Goal: Information Seeking & Learning: Learn about a topic

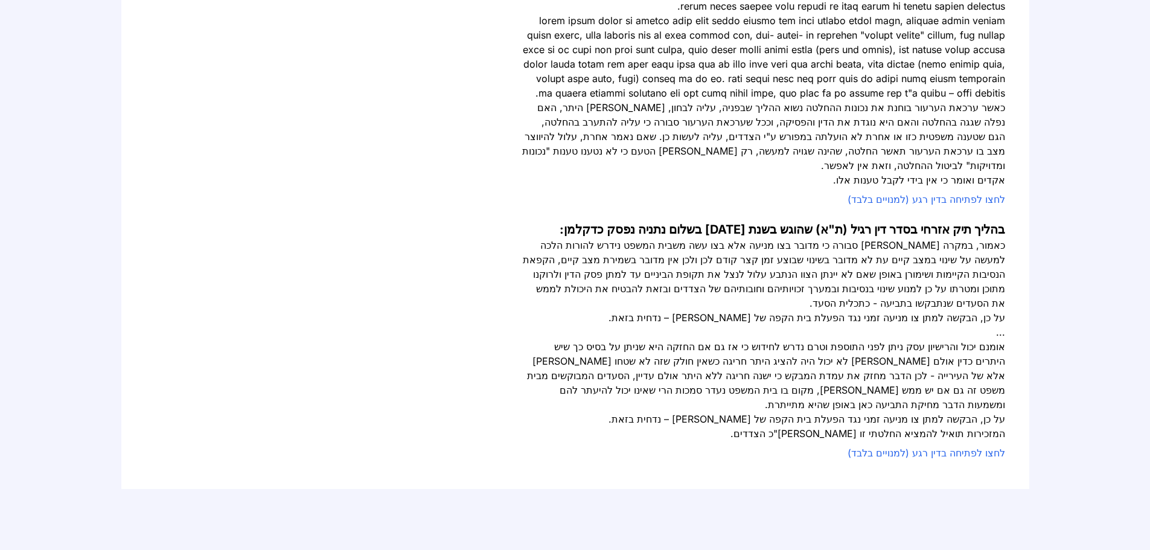
scroll to position [1268, 0]
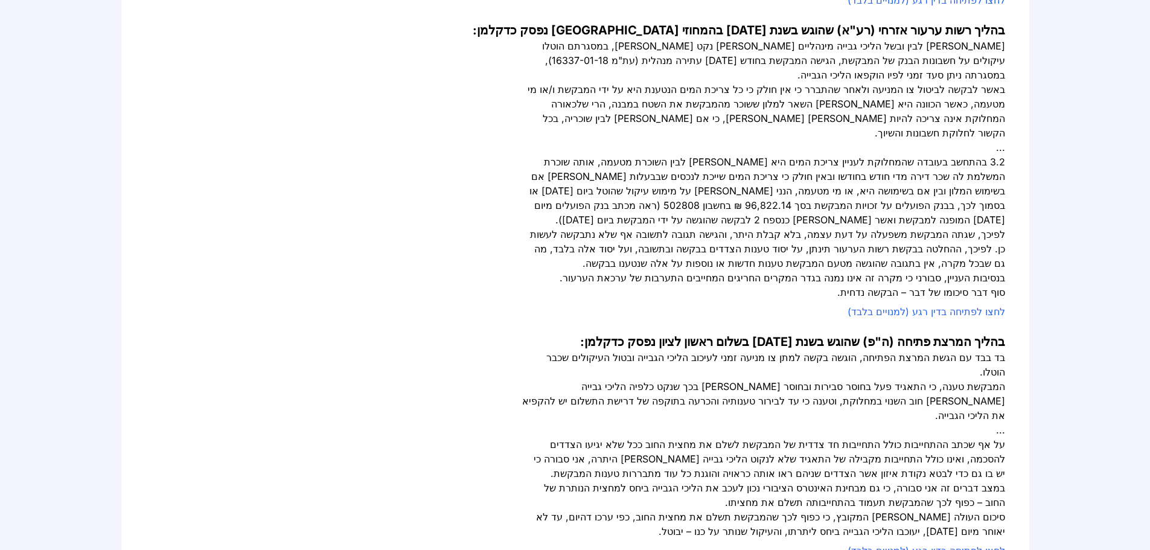
scroll to position [604, 0]
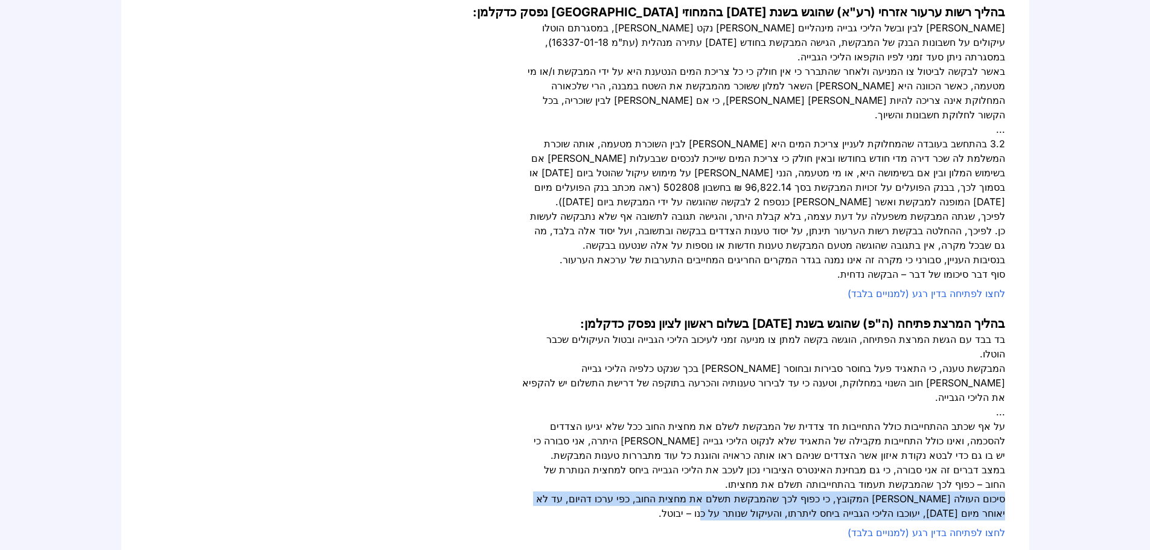
drag, startPoint x: 1006, startPoint y: 400, endPoint x: 811, endPoint y: 417, distance: 195.7
click at [811, 417] on div "בקשה לצו מניעה זמני להקפאת הליכי גבייה בהליך ביטוח לאומי (ב"ל) שהוגש בשנת 2020 …" at bounding box center [575, 176] width 908 height 1263
copy div "סיכום העולה מן המקובץ, כי כפוף לכך שהמבקשת תשלם את מחצית החוב, כפי ערכו דהיום, …"
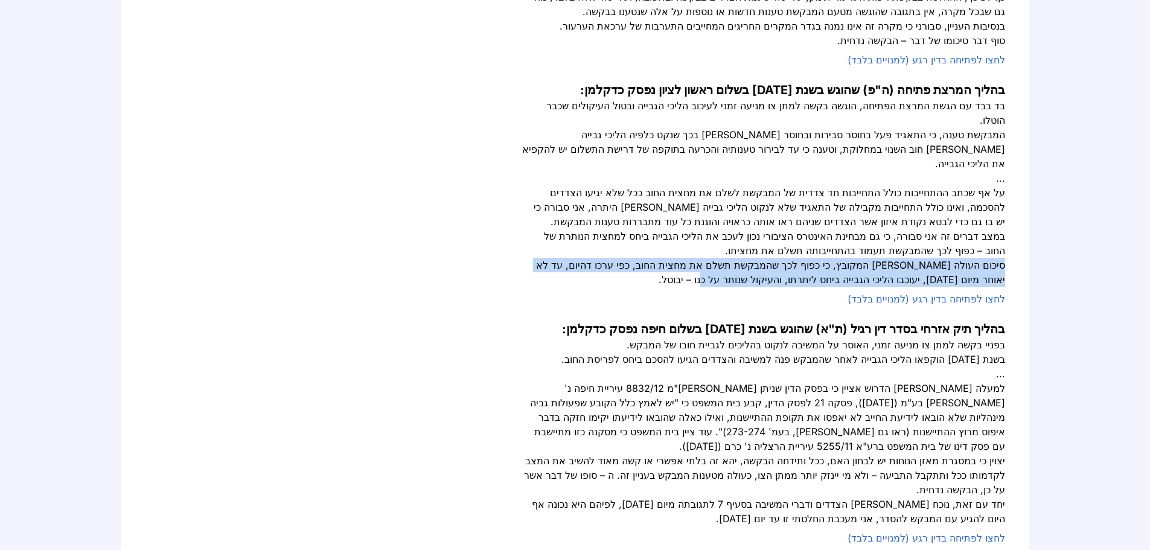
scroll to position [845, 0]
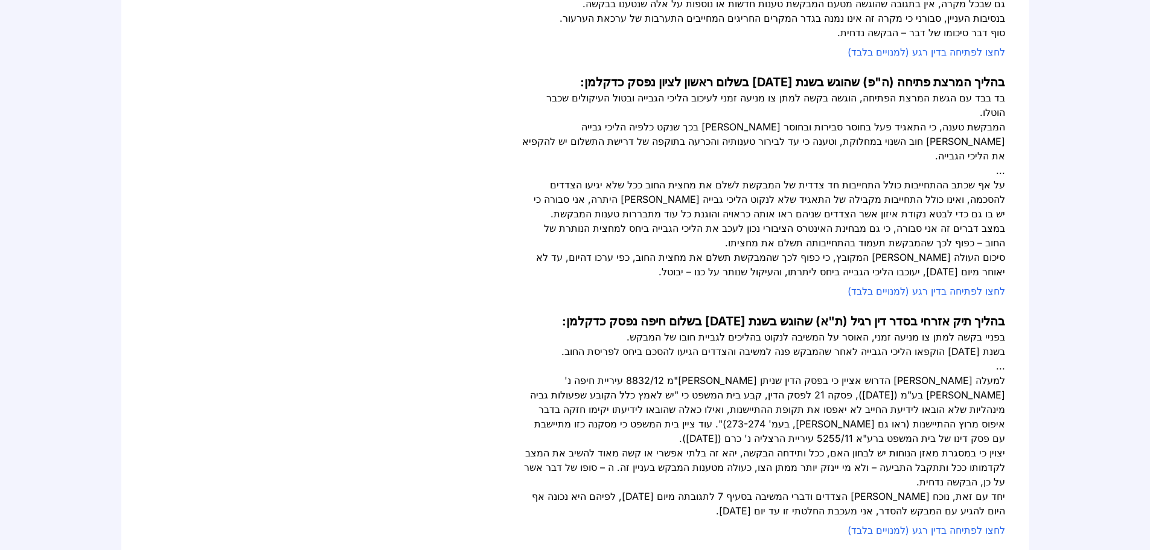
click at [502, 313] on div "בהליך תיק אזרחי בסדר דין רגיל (ת"א) שהוגש בשנת 2022 בשלום חיפה נפסק כדקלמן: בפנ…" at bounding box center [576, 427] width 860 height 229
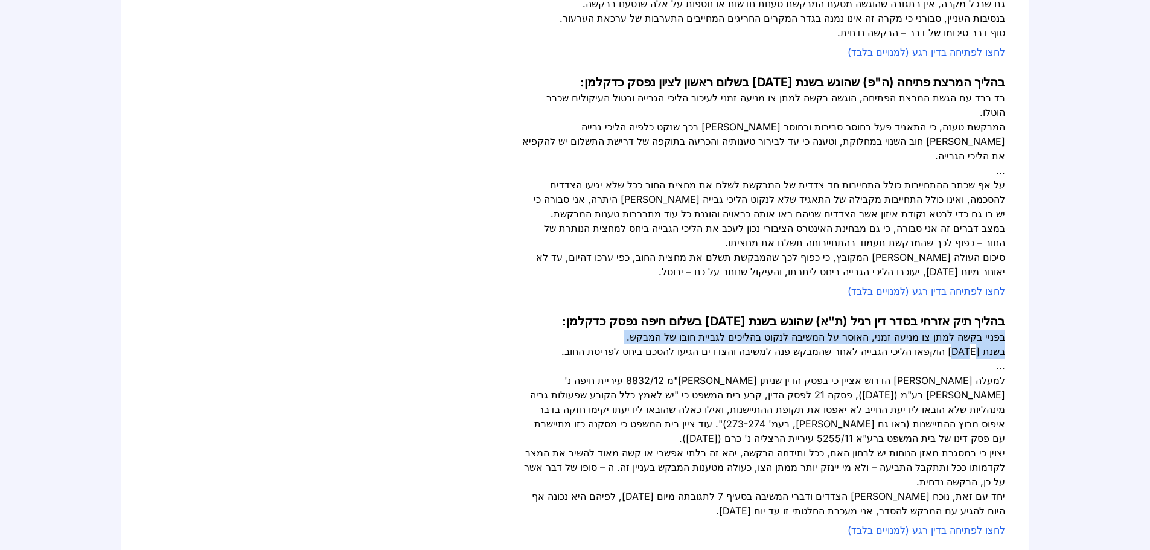
drag, startPoint x: 1009, startPoint y: 235, endPoint x: 959, endPoint y: 252, distance: 53.7
copy div "בפניי בקשה למתן צו מניעה זמני, האוסר על המשיבה לנקוט בהליכים לגביית חובו של המב…"
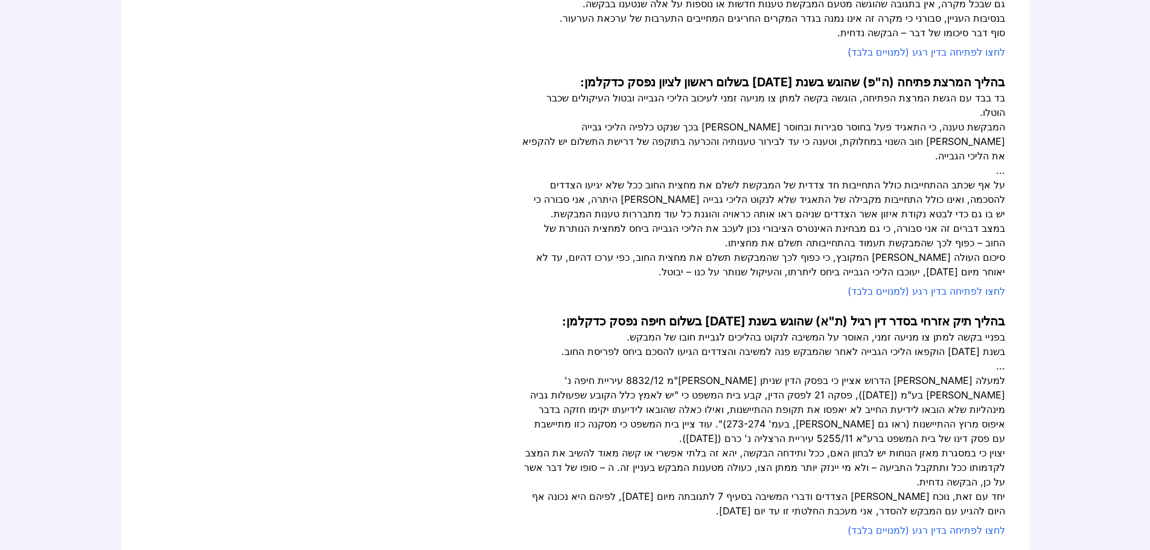
click at [810, 373] on div "למעלה מן הדרוש אציין כי בפסק הדין שניתן בעע"מ 8832/12 ‏עיריית חיפה נ' יצחק סלומ…" at bounding box center [763, 409] width 483 height 72
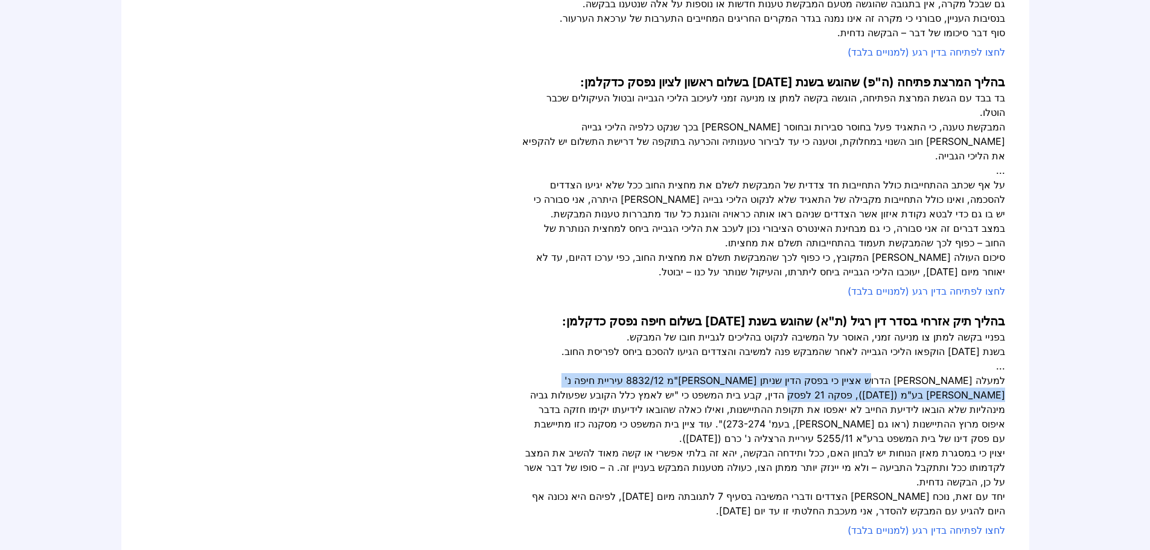
drag, startPoint x: 908, startPoint y: 280, endPoint x: 919, endPoint y: 296, distance: 19.6
click at [919, 373] on div "למעלה מן הדרוש אציין כי בפסק הדין שניתן בעע"מ 8832/12 ‏עיריית חיפה נ' יצחק סלומ…" at bounding box center [763, 409] width 483 height 72
copy div "בפסק הדין שניתן בעע"מ 8832/12 ‏עיריית חיפה נ' יצחק סלומון בע"מ (15.4.2015), פסק…"
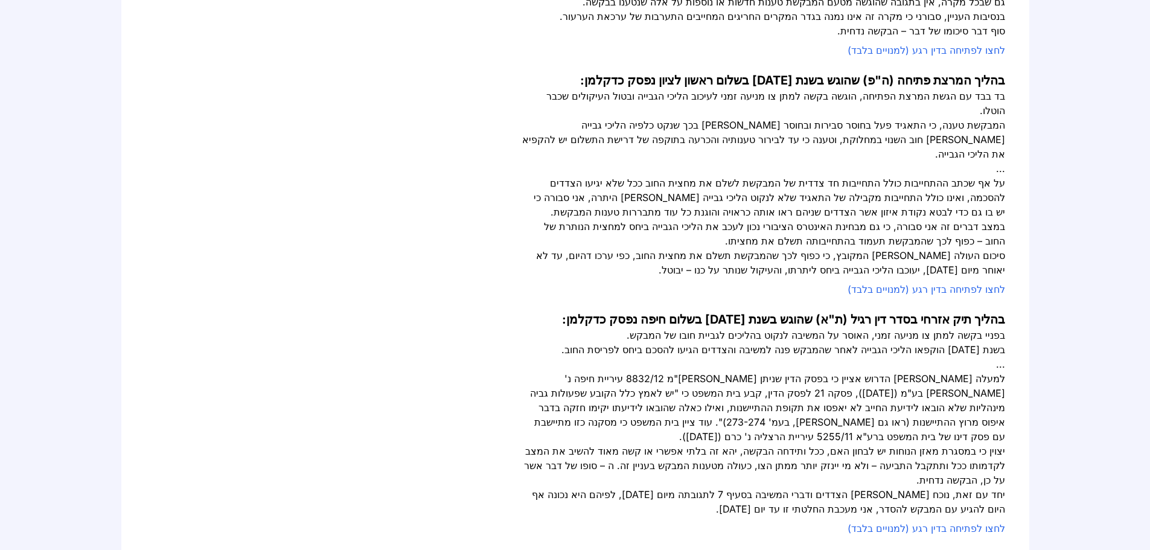
scroll to position [866, 0]
